Goal: Transaction & Acquisition: Purchase product/service

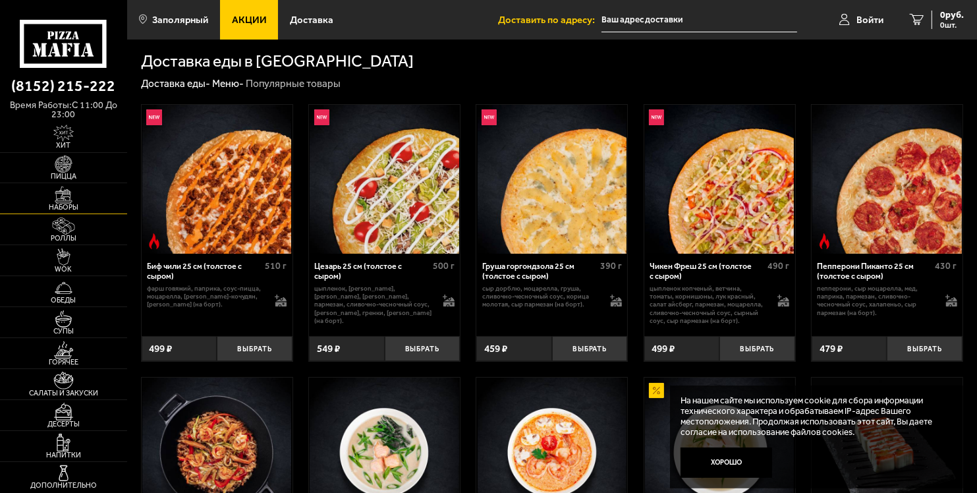
click at [61, 197] on img at bounding box center [63, 194] width 39 height 17
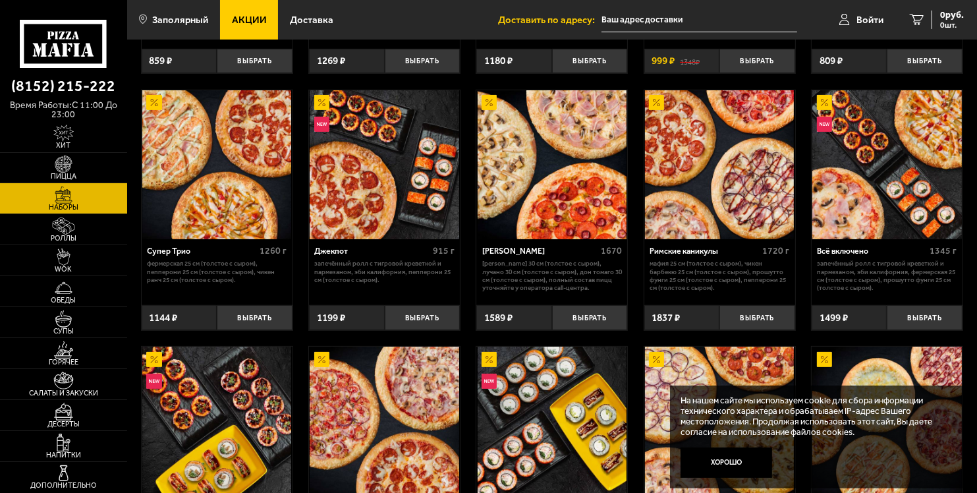
scroll to position [406, 0]
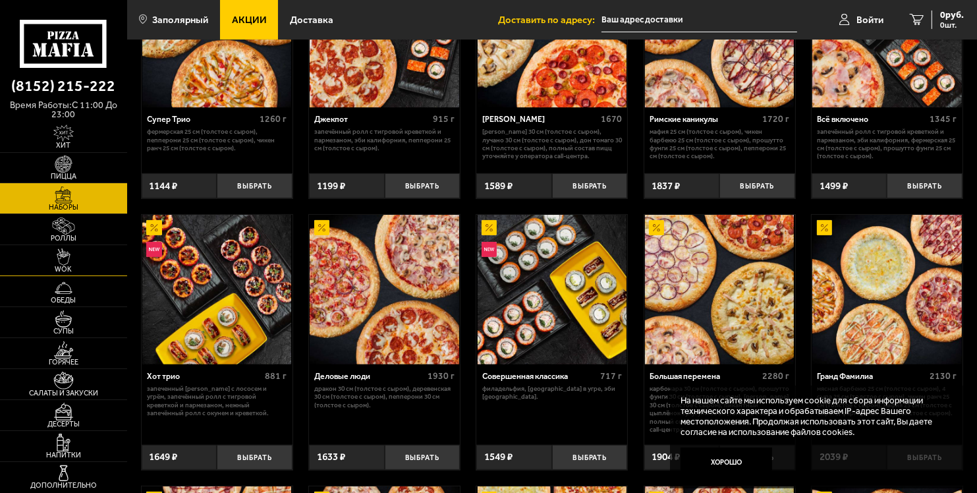
click at [69, 263] on img at bounding box center [63, 256] width 39 height 17
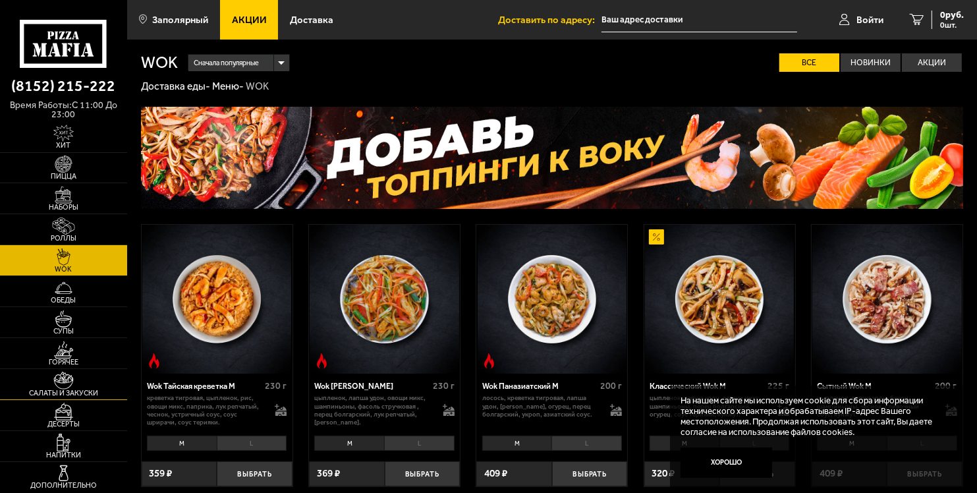
click at [74, 389] on span "Салаты и закуски" at bounding box center [63, 392] width 127 height 7
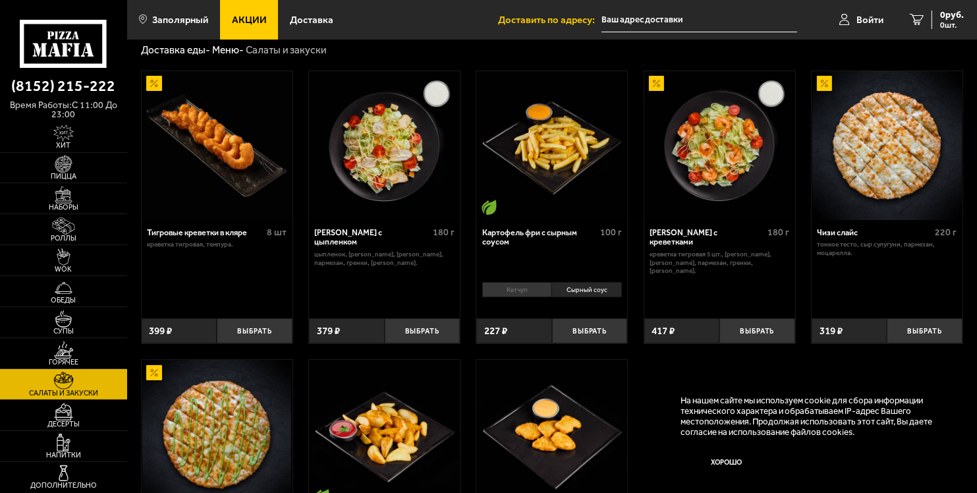
scroll to position [66, 0]
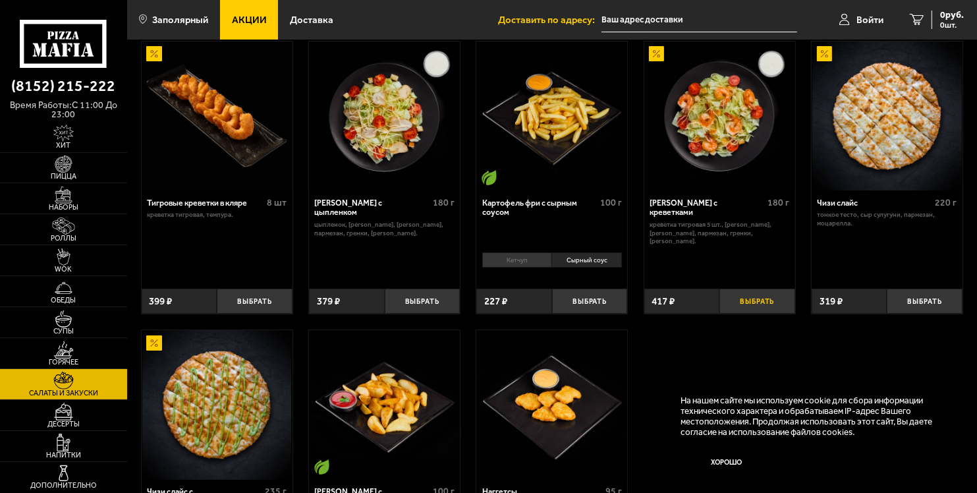
click at [745, 302] on button "Выбрать" at bounding box center [757, 301] width 76 height 25
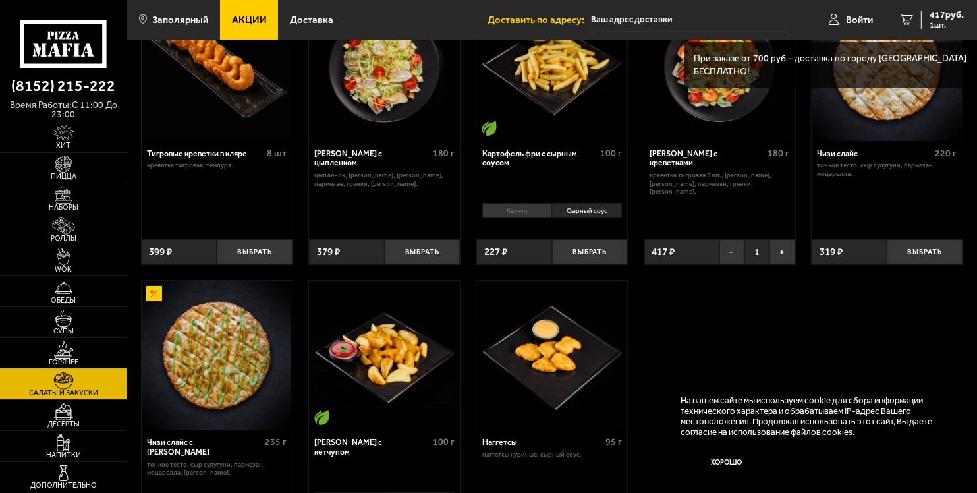
scroll to position [198, 0]
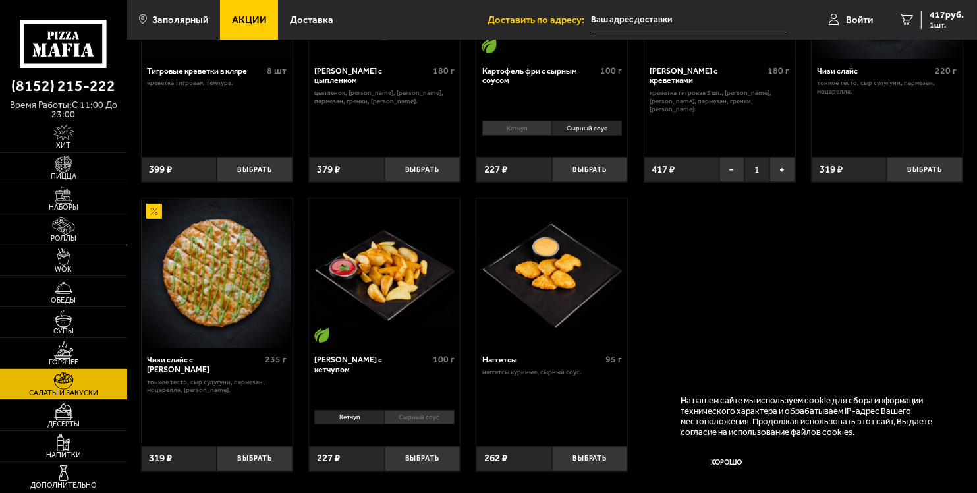
click at [63, 224] on img at bounding box center [63, 225] width 39 height 17
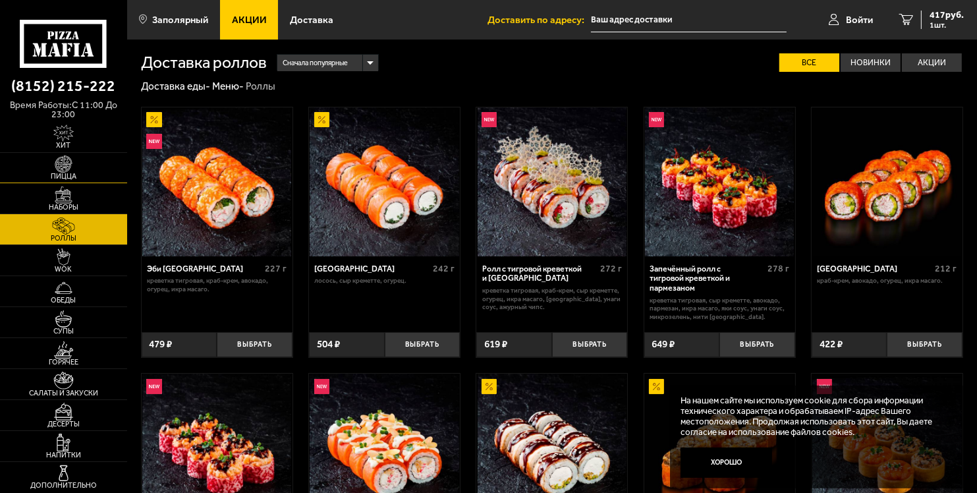
click at [65, 165] on img at bounding box center [63, 163] width 39 height 17
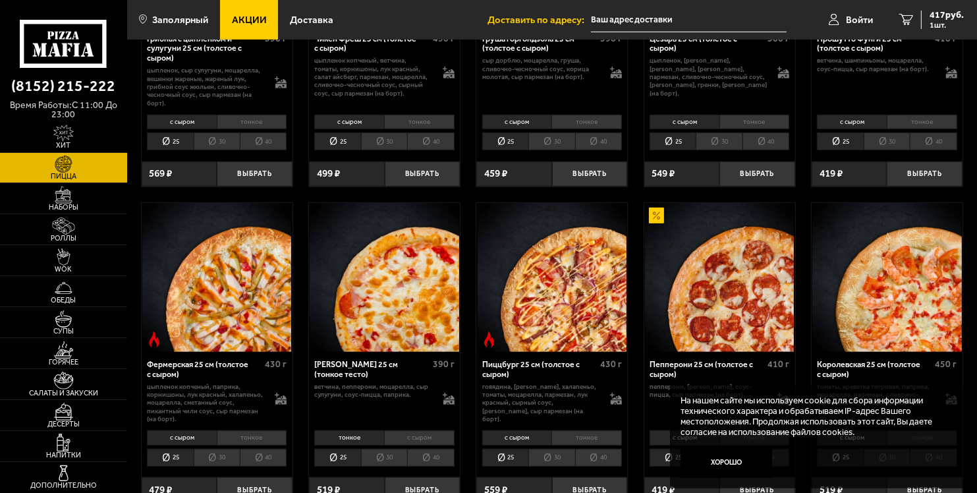
scroll to position [593, 0]
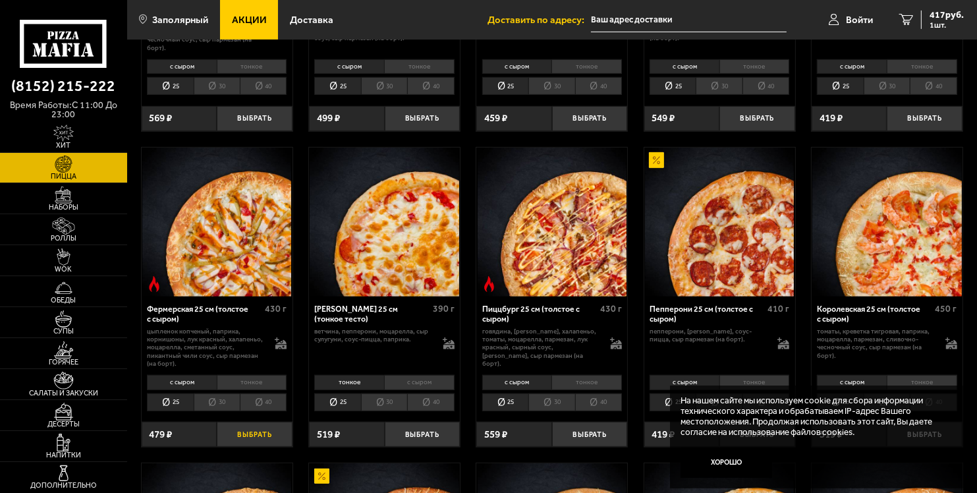
click at [266, 436] on button "Выбрать" at bounding box center [255, 434] width 76 height 25
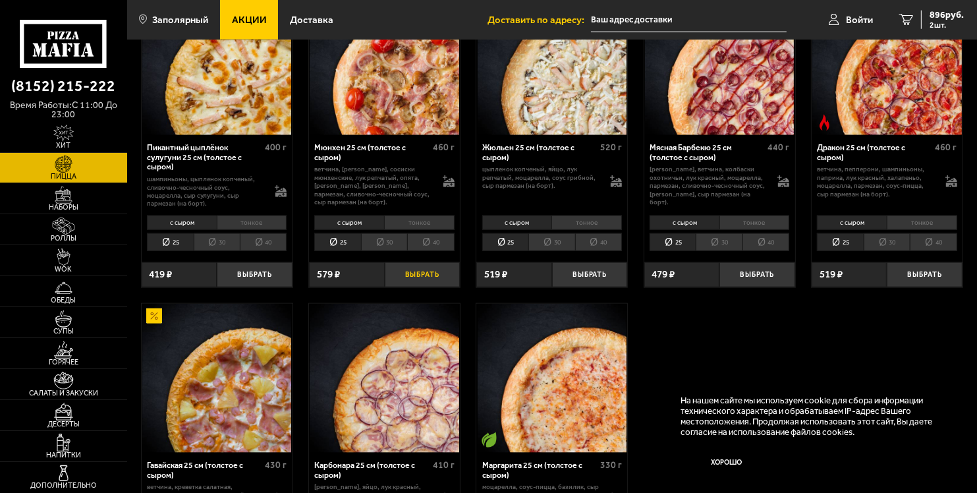
scroll to position [1608, 0]
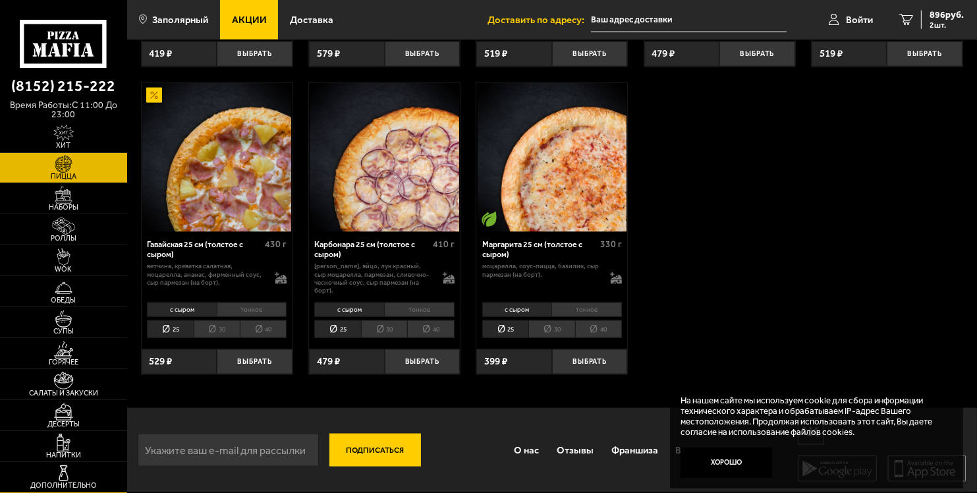
click at [84, 479] on link "Дополнительно" at bounding box center [63, 477] width 127 height 30
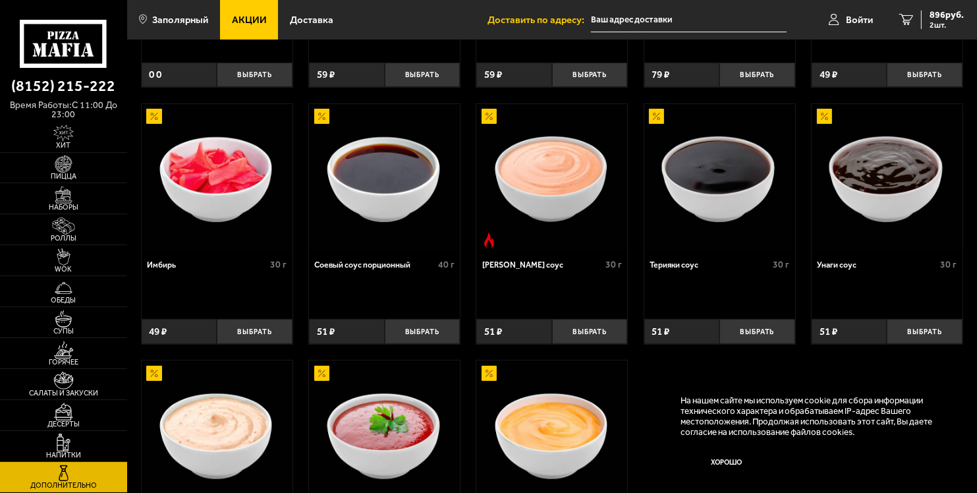
scroll to position [264, 0]
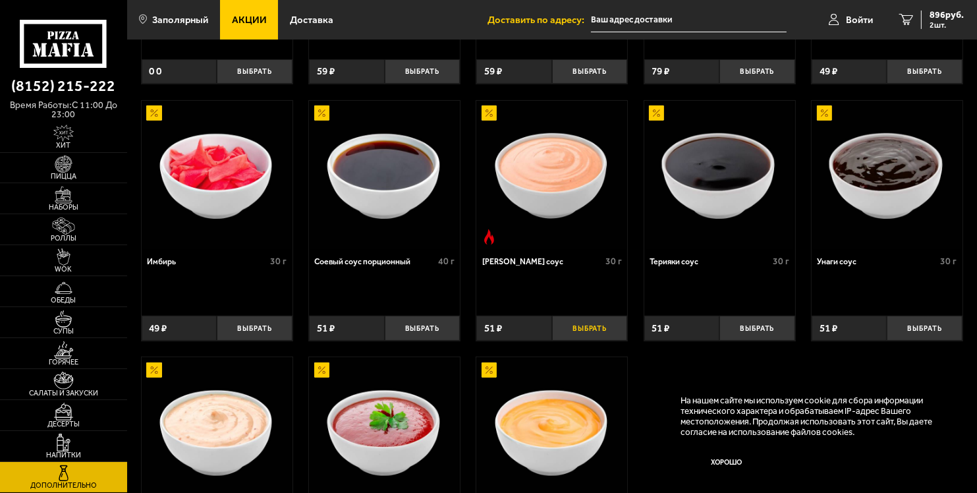
click at [588, 335] on button "Выбрать" at bounding box center [590, 328] width 76 height 25
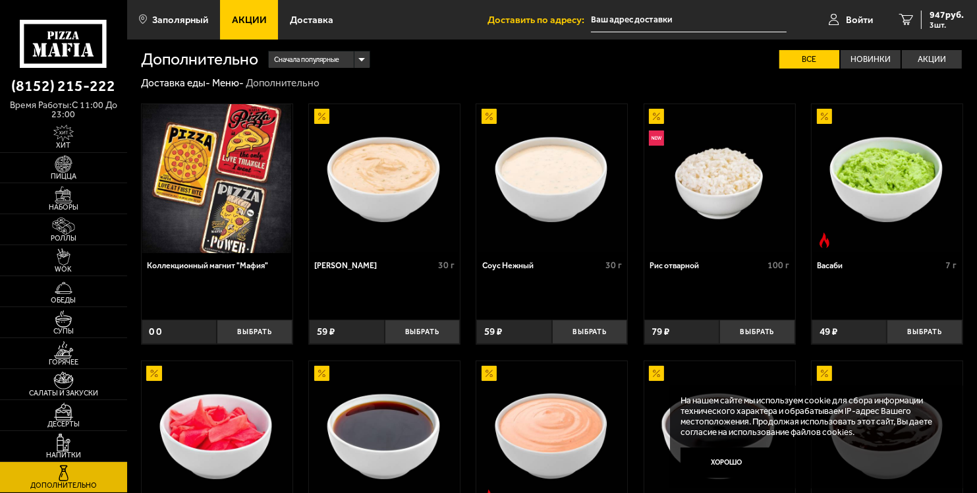
scroll to position [0, 0]
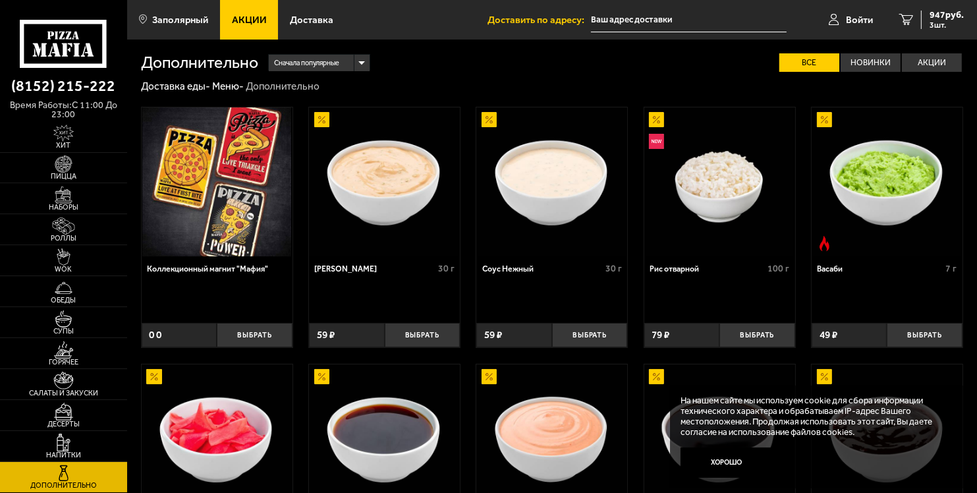
click at [383, 190] on img at bounding box center [384, 181] width 149 height 149
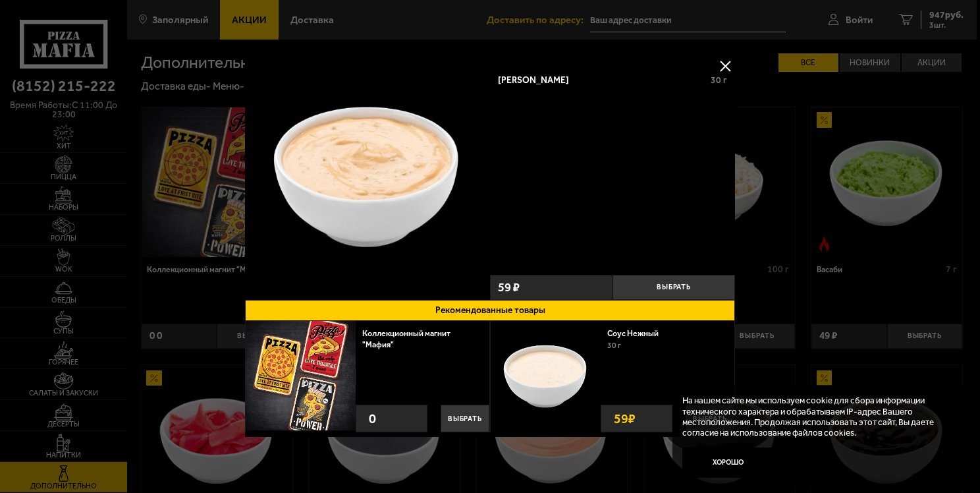
click at [719, 68] on button at bounding box center [726, 66] width 20 height 20
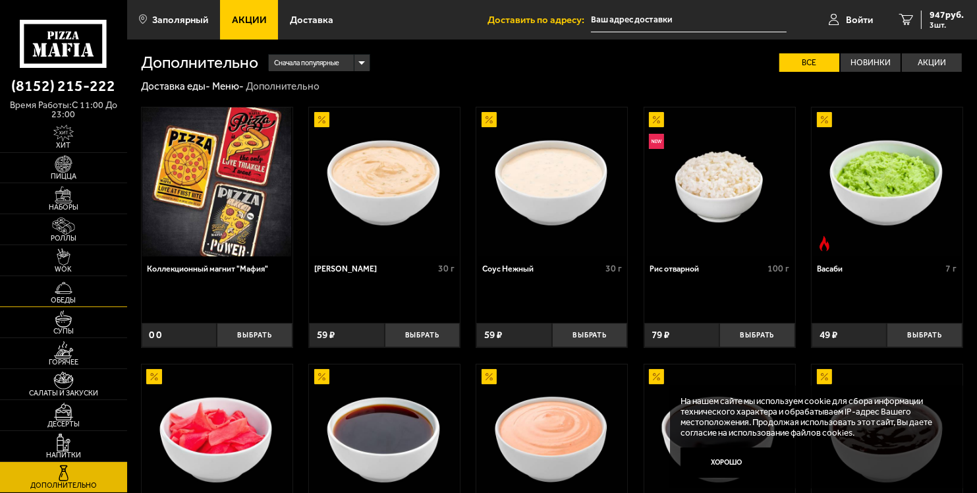
click at [53, 298] on span "Обеды" at bounding box center [63, 299] width 127 height 7
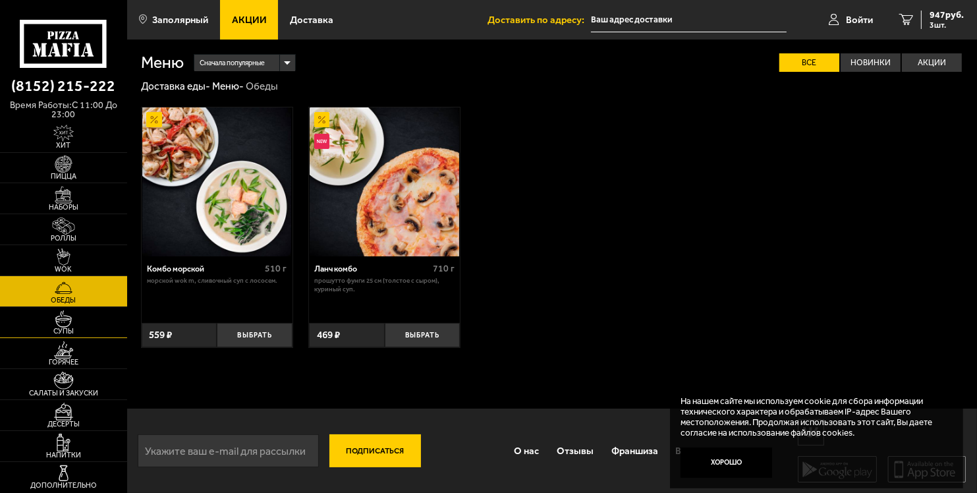
click at [71, 330] on span "Супы" at bounding box center [63, 330] width 127 height 7
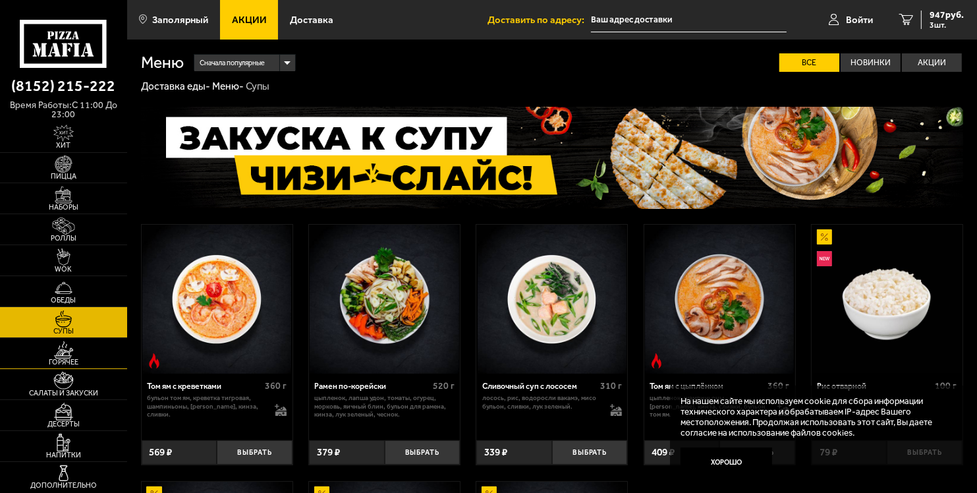
click at [67, 356] on img at bounding box center [63, 349] width 39 height 17
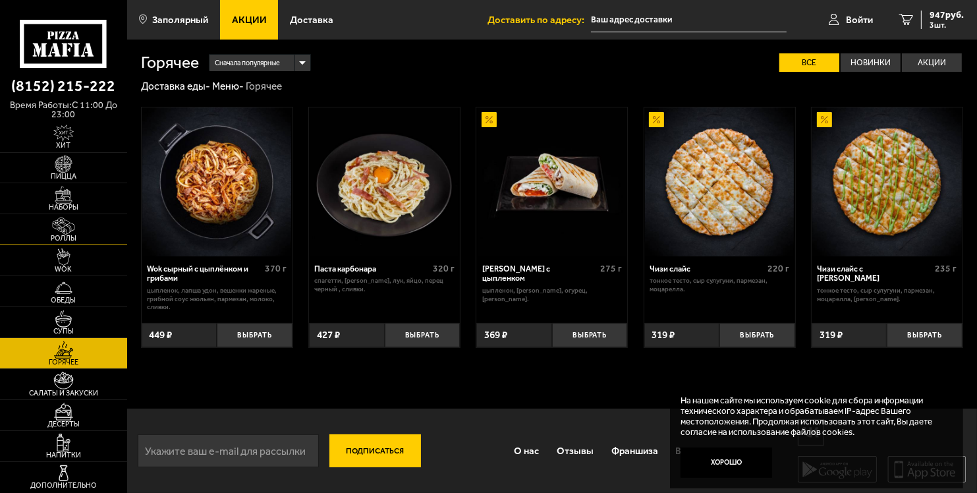
click at [72, 240] on span "Роллы" at bounding box center [63, 238] width 127 height 7
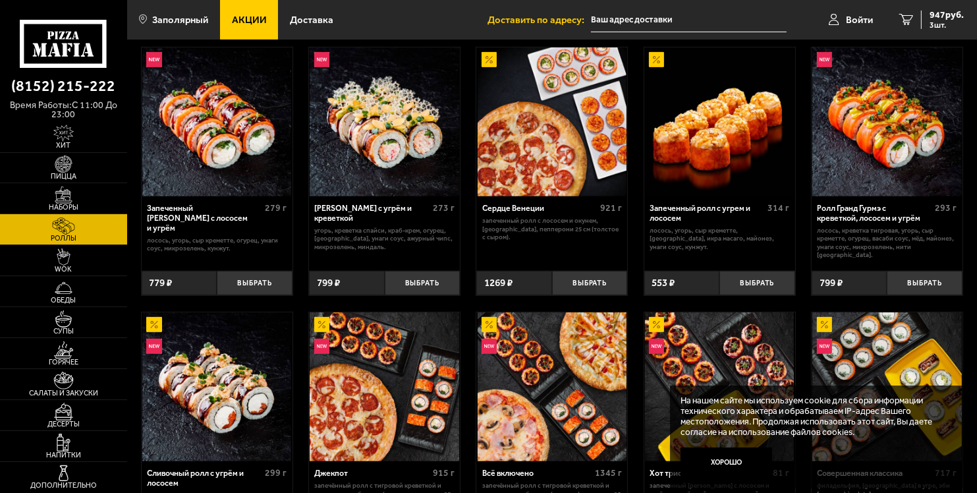
scroll to position [764, 0]
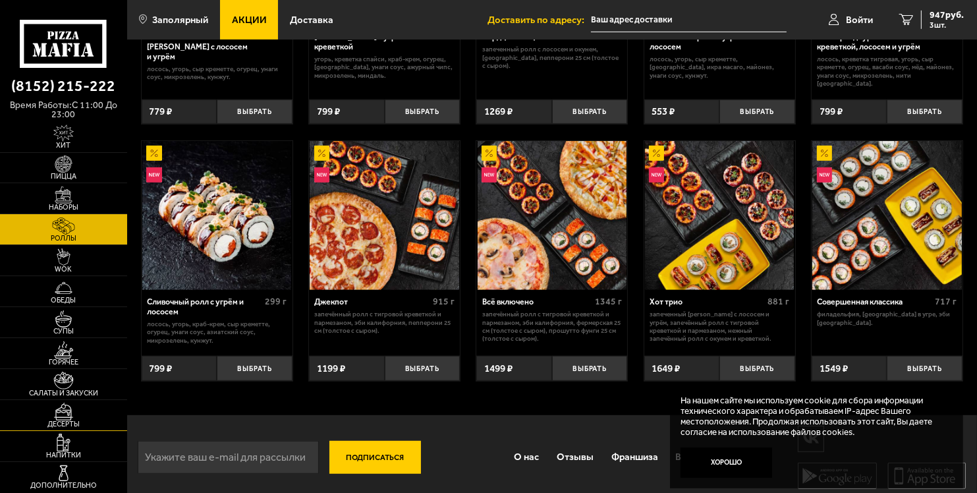
click at [72, 407] on img at bounding box center [63, 411] width 39 height 17
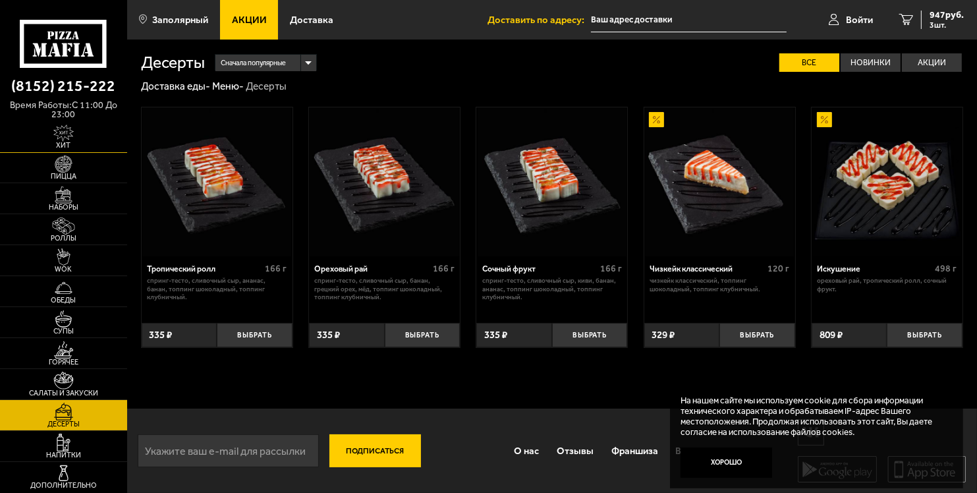
click at [67, 136] on img at bounding box center [63, 133] width 39 height 17
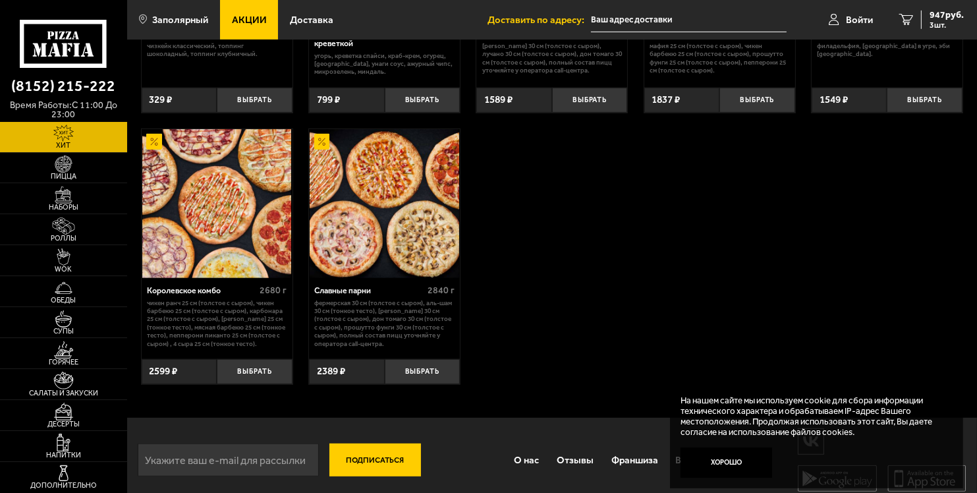
scroll to position [803, 0]
